Goal: Task Accomplishment & Management: Manage account settings

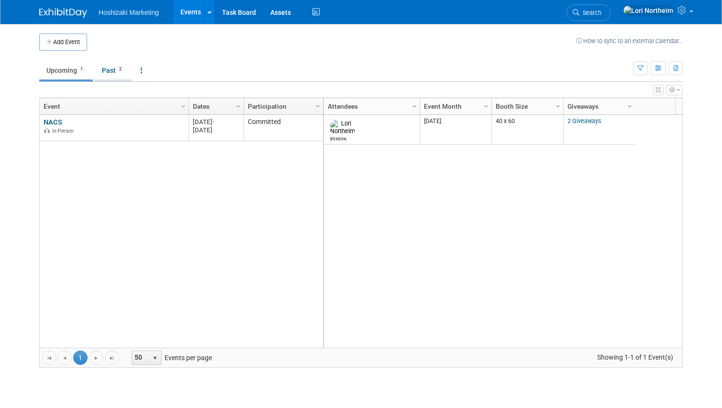
click at [114, 66] on link "Past 2" at bounding box center [113, 70] width 37 height 18
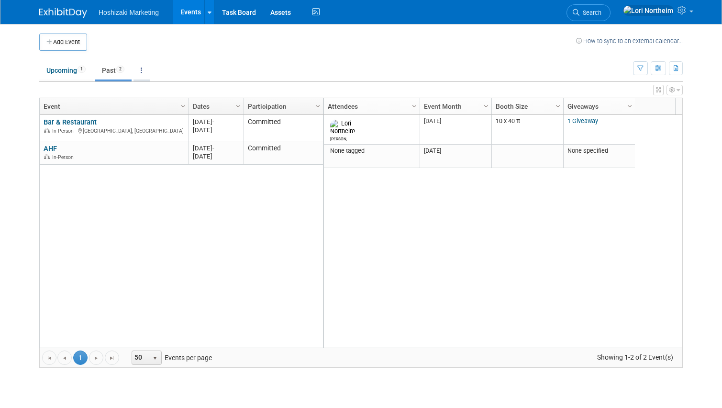
click at [146, 66] on link at bounding box center [142, 70] width 16 height 18
click at [154, 86] on link "All Events 3 Past and Upcoming" at bounding box center [172, 92] width 76 height 21
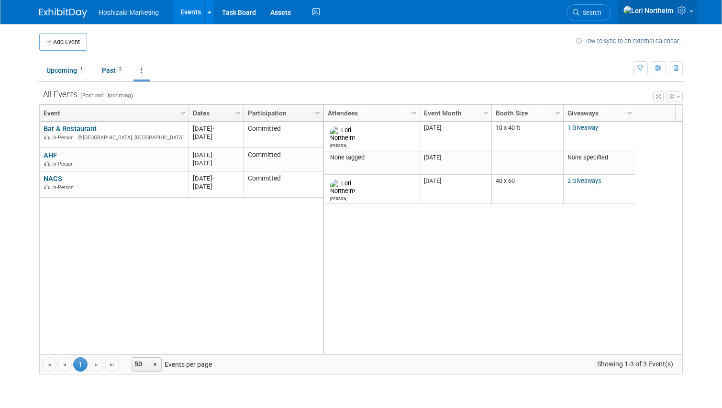
click at [672, 12] on img at bounding box center [648, 10] width 51 height 11
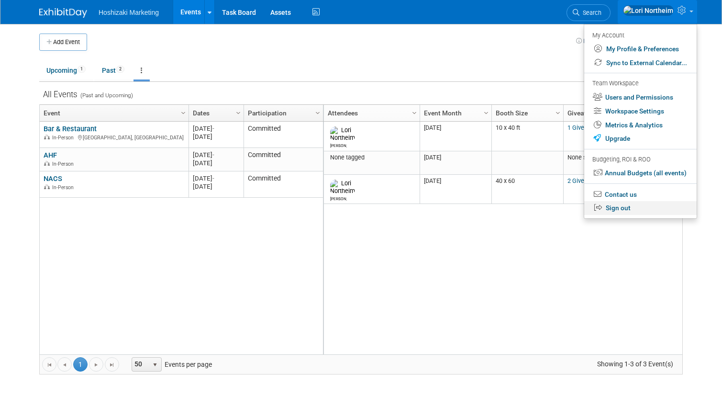
click at [624, 209] on link "Sign out" at bounding box center [640, 208] width 112 height 14
